Goal: Find specific page/section: Find specific page/section

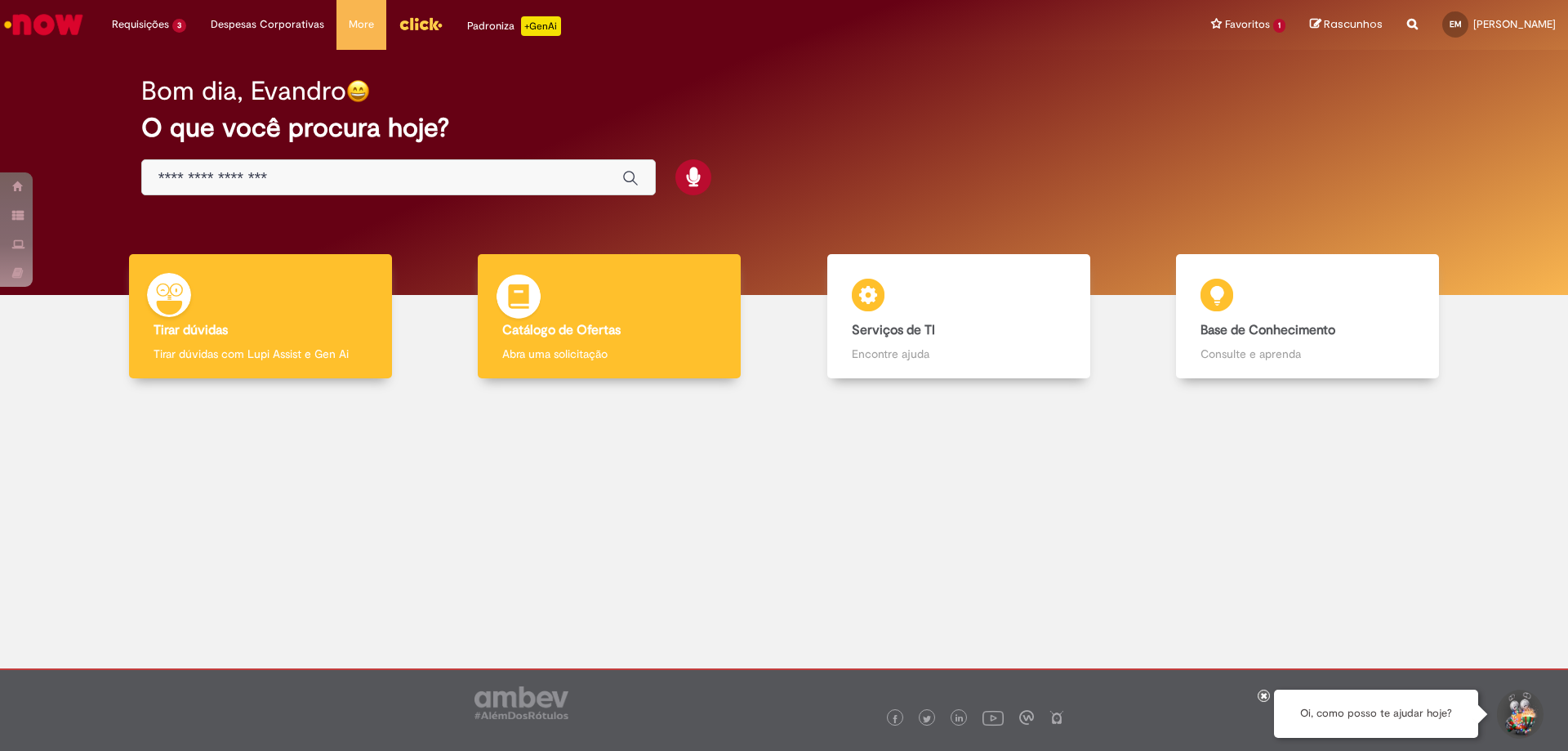
click at [606, 374] on div "Catálogo de Ofertas Catálogo de Ofertas Abra uma solicitação" at bounding box center [609, 317] width 263 height 125
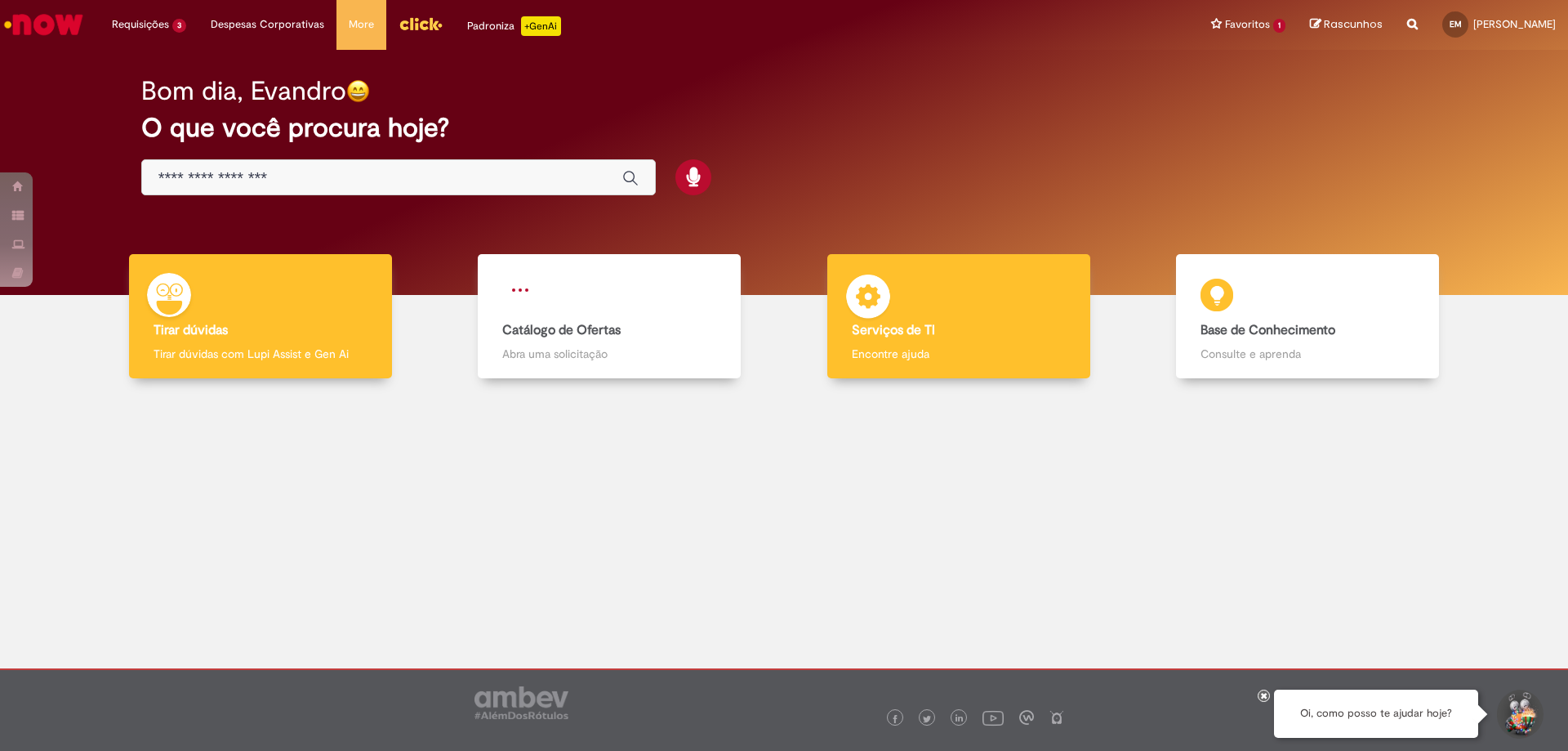
click at [896, 330] on b "Serviços de TI" at bounding box center [894, 330] width 83 height 16
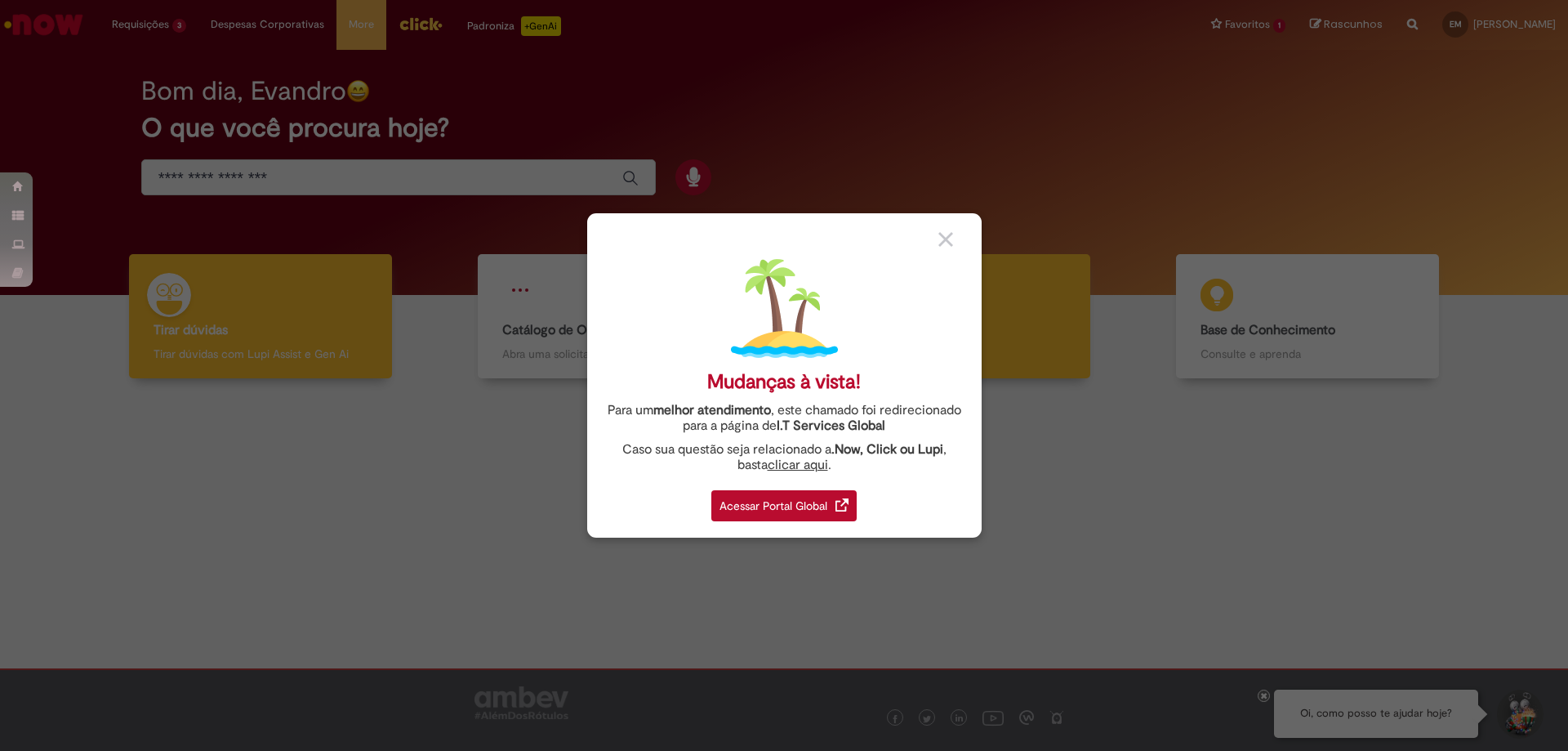
click at [896, 330] on div "Mudanças à vista! Para um melhor atendimento , este chamado foi redirecionado p…" at bounding box center [784, 376] width 394 height 324
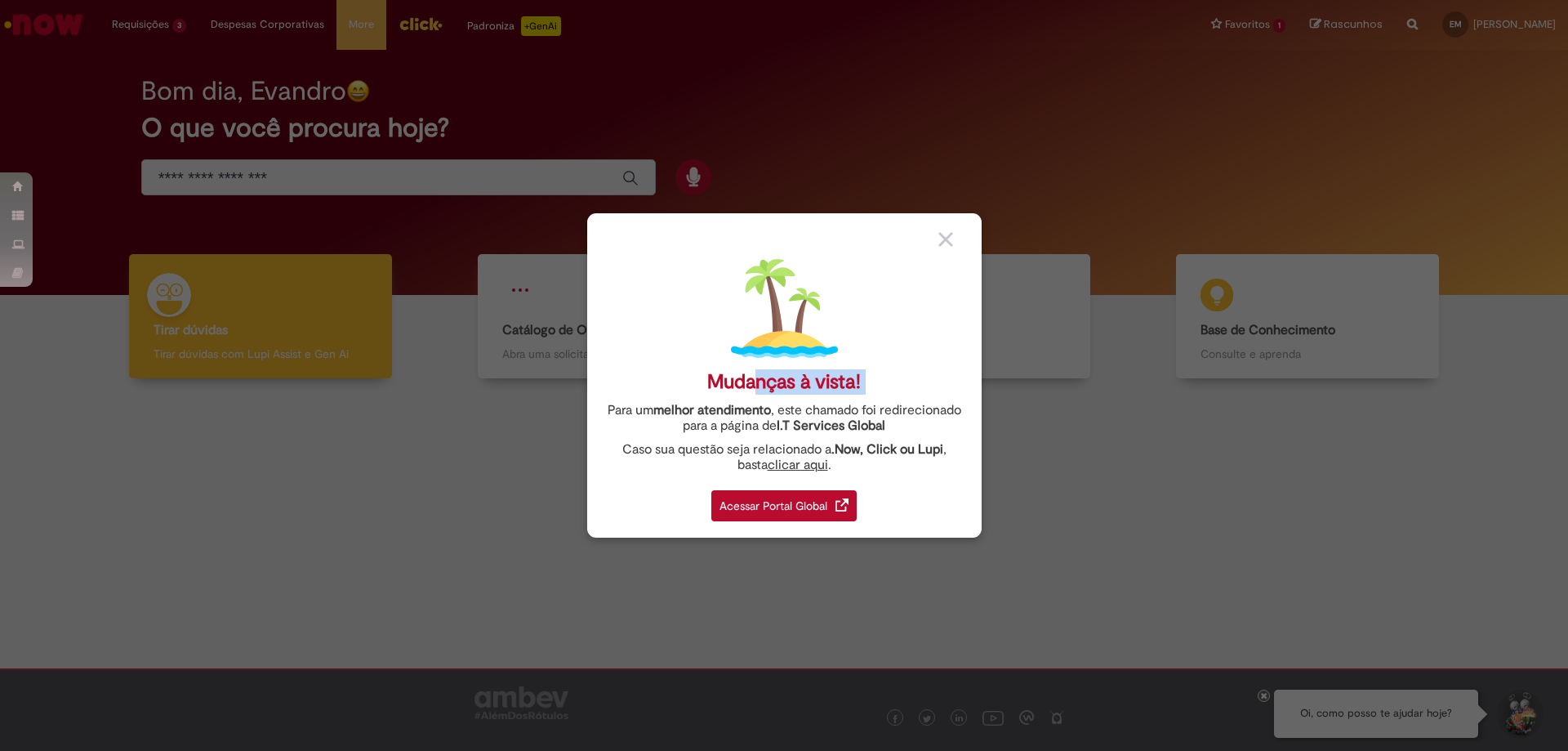
click at [938, 240] on img at bounding box center [946, 239] width 14 height 14
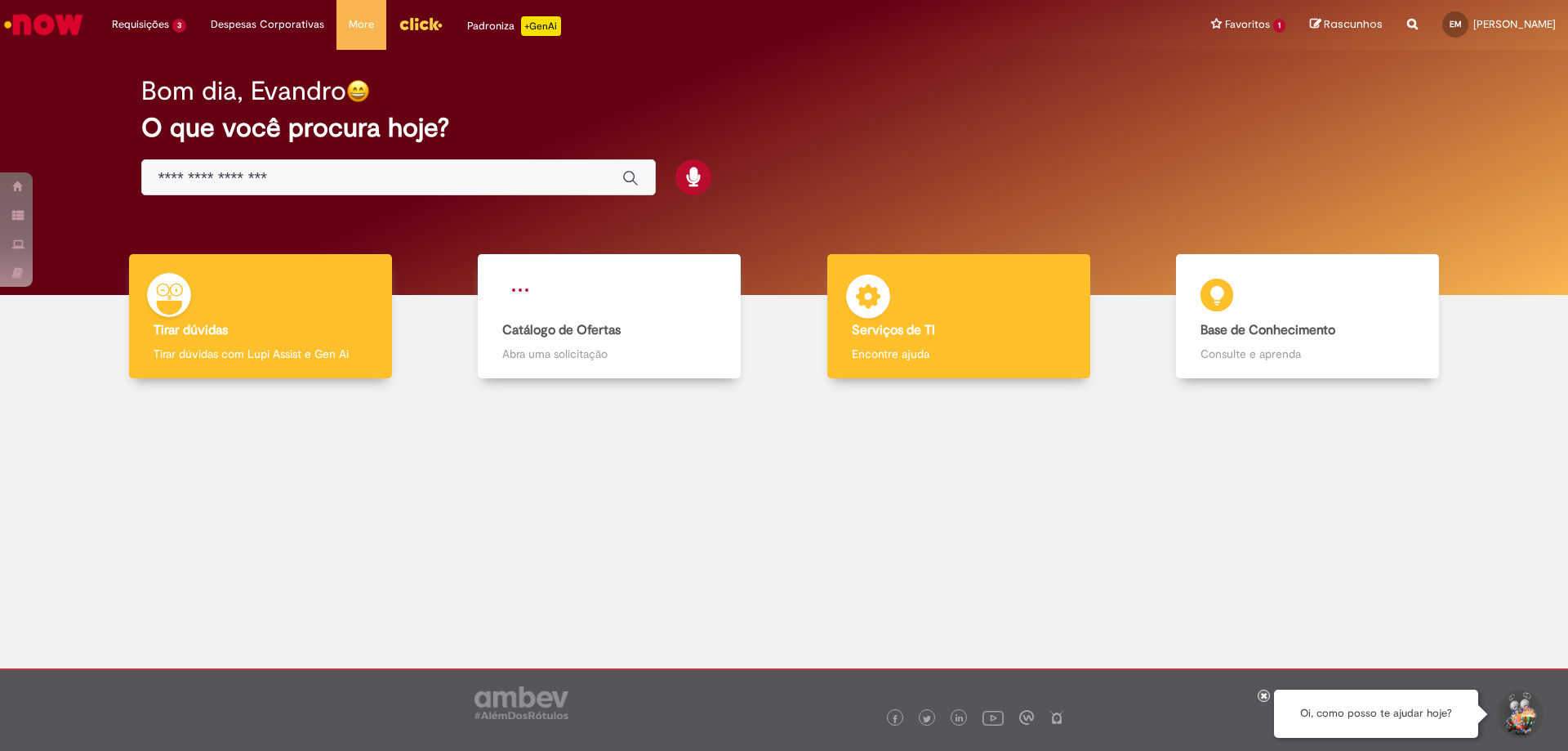
click at [956, 287] on div "Serviços de TI Serviços de TI Encontre ajuda" at bounding box center [959, 317] width 263 height 125
click at [954, 340] on div "Serviços de TI Serviços de TI Encontre ajuda" at bounding box center [959, 317] width 263 height 125
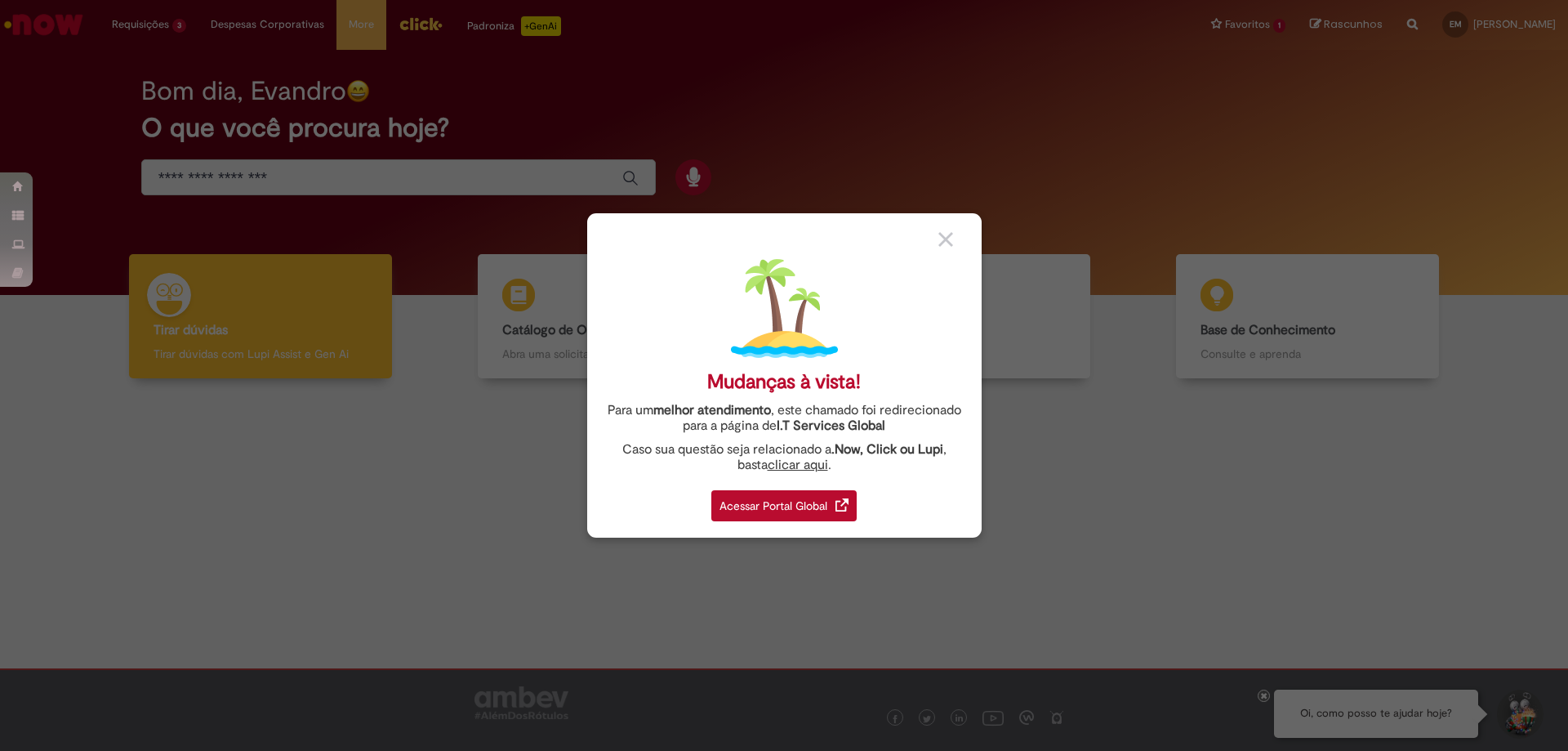
click at [752, 508] on div "Acessar Portal Global" at bounding box center [784, 506] width 146 height 31
